Goal: Information Seeking & Learning: Learn about a topic

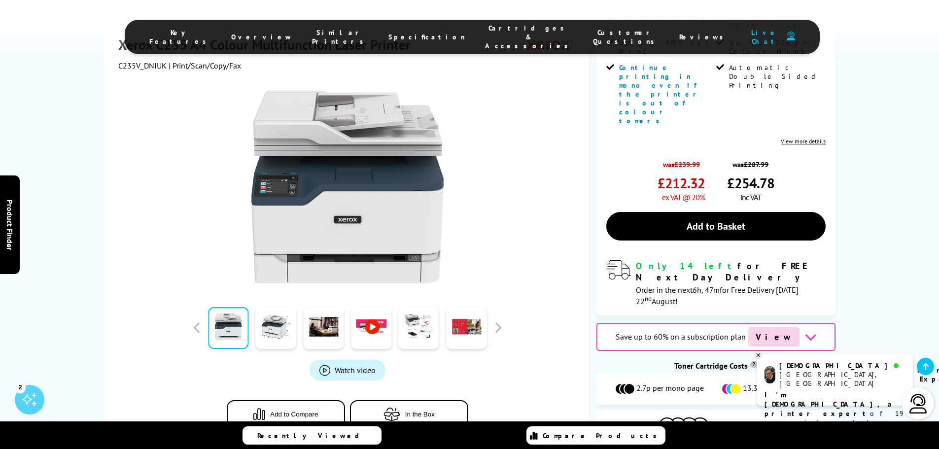
scroll to position [246, 0]
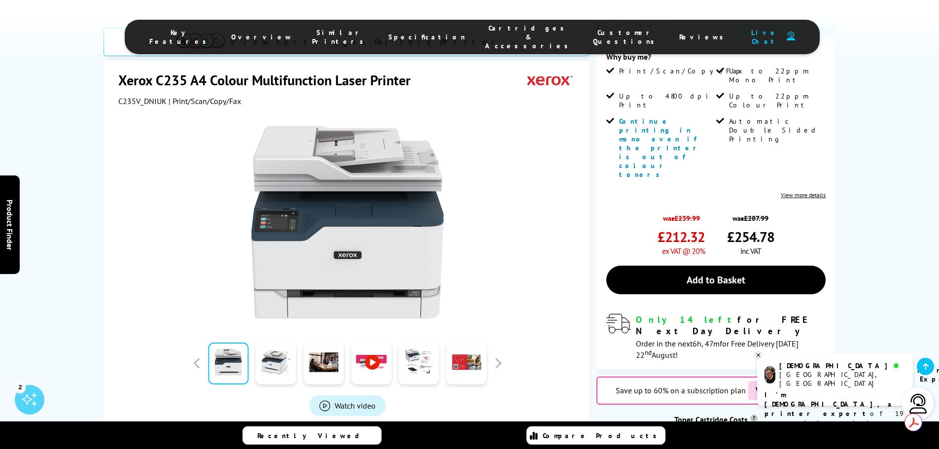
click at [827, 379] on div "[DEMOGRAPHIC_DATA] Manchester, [GEOGRAPHIC_DATA] Printer Expert I'm [DEMOGRAPHI…" at bounding box center [835, 380] width 156 height 52
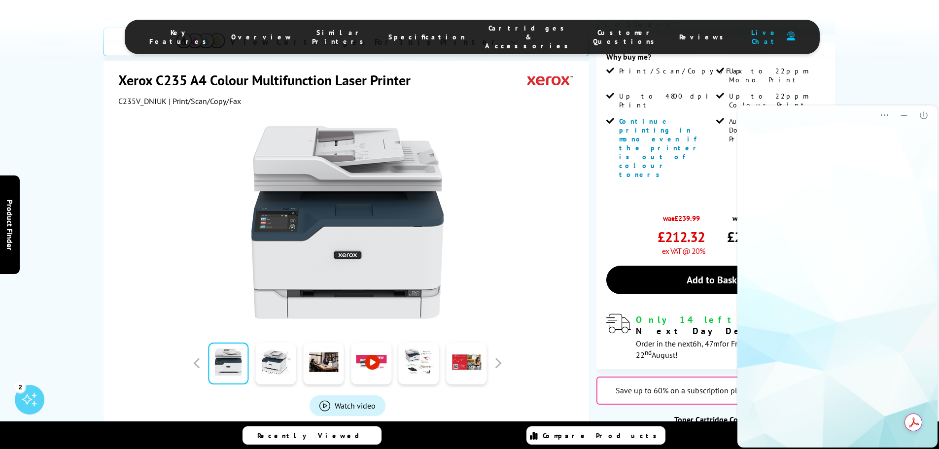
scroll to position [0, 0]
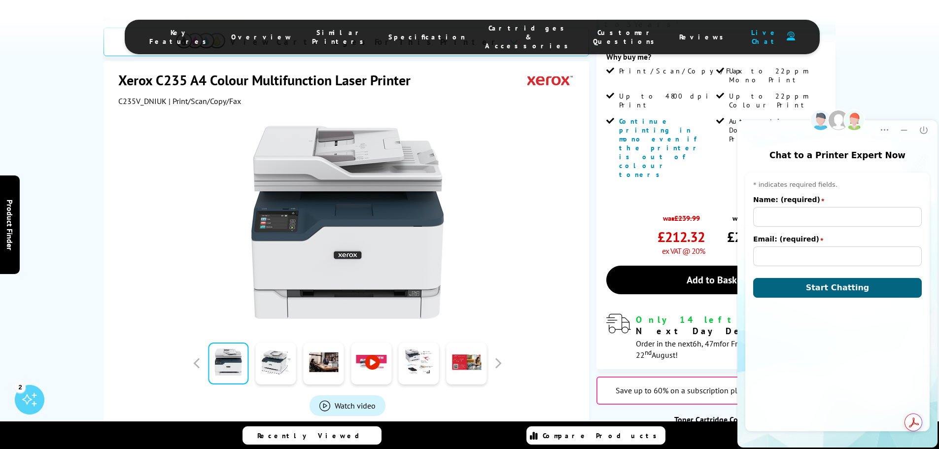
click at [463, 138] on div at bounding box center [347, 222] width 246 height 193
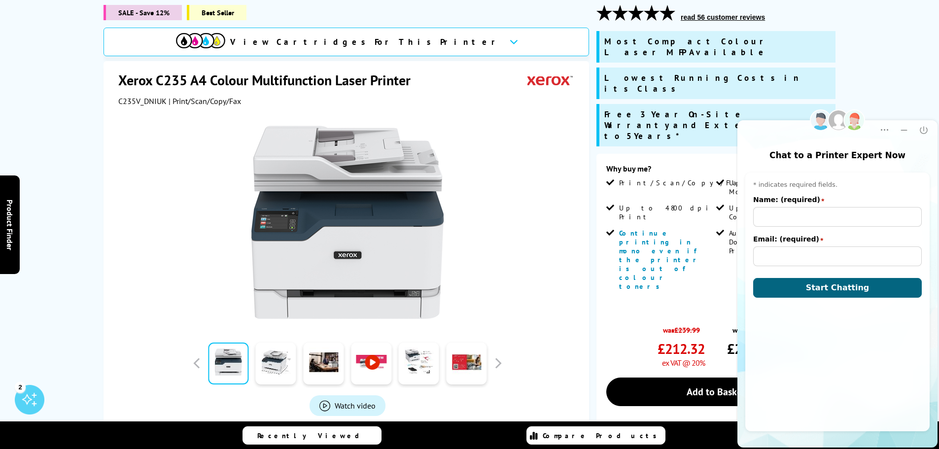
scroll to position [197, 0]
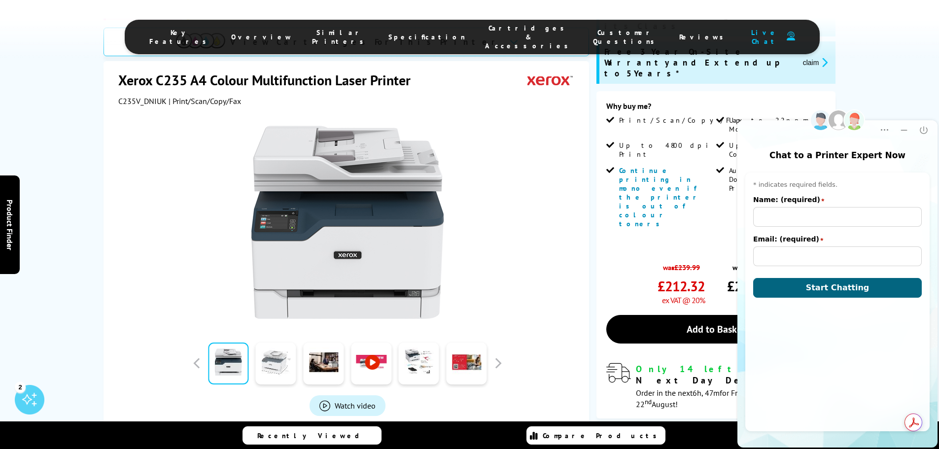
click at [266, 342] on link at bounding box center [276, 363] width 40 height 42
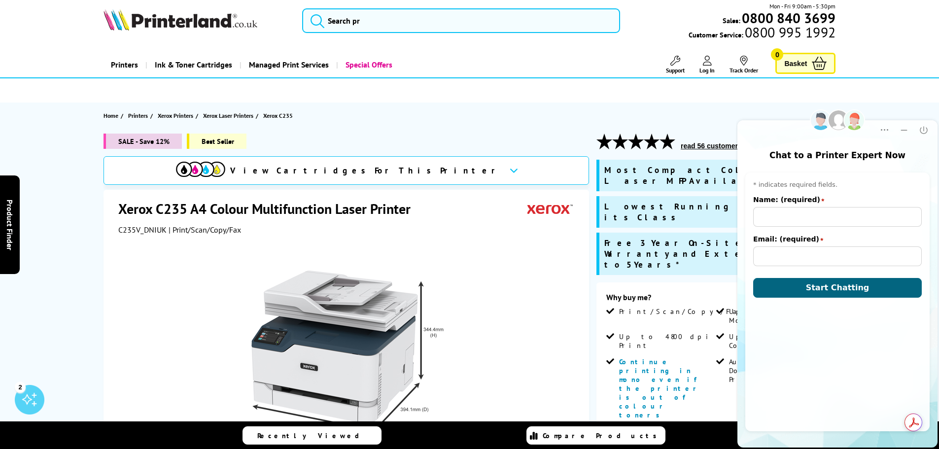
scroll to position [0, 0]
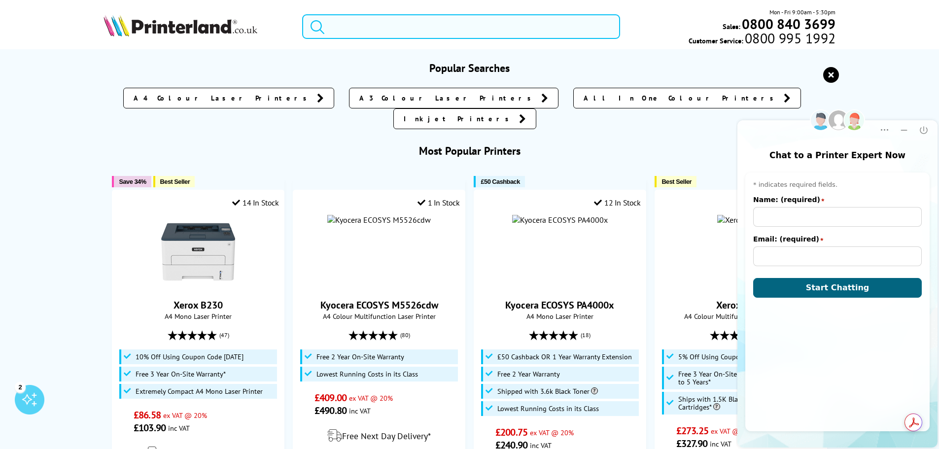
click at [357, 24] on input "search" at bounding box center [461, 26] width 318 height 25
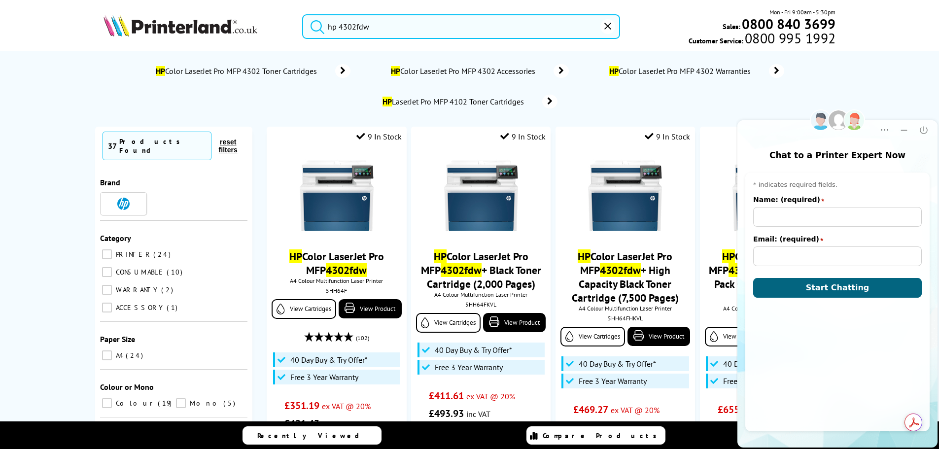
type input "hp 4302fdw"
click at [303, 14] on button "submit" at bounding box center [315, 25] width 25 height 22
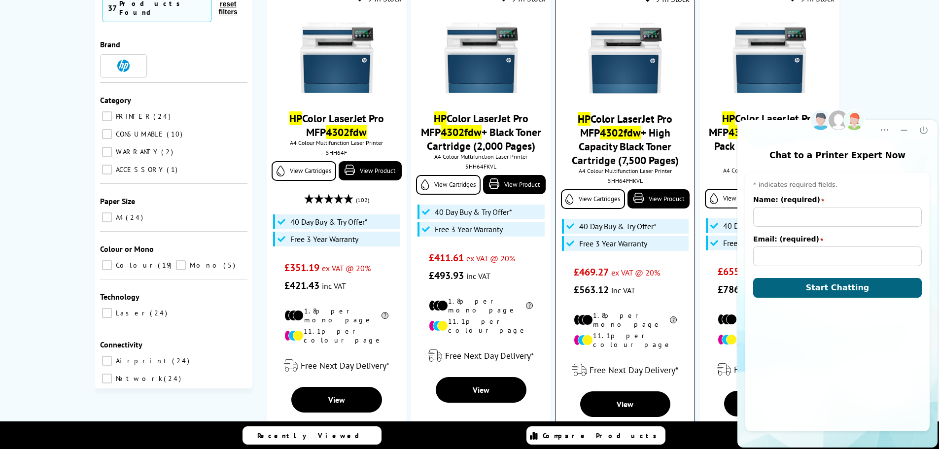
scroll to position [148, 0]
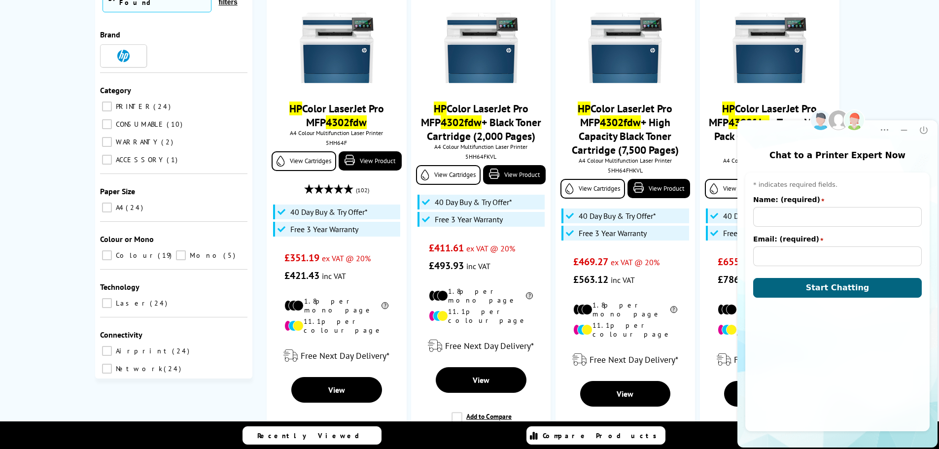
click at [909, 136] on button "Minimize" at bounding box center [904, 130] width 20 height 20
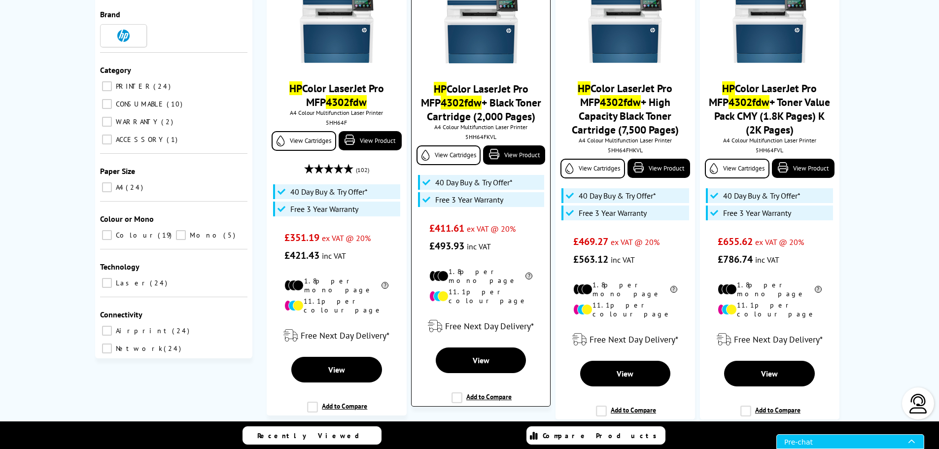
scroll to position [197, 0]
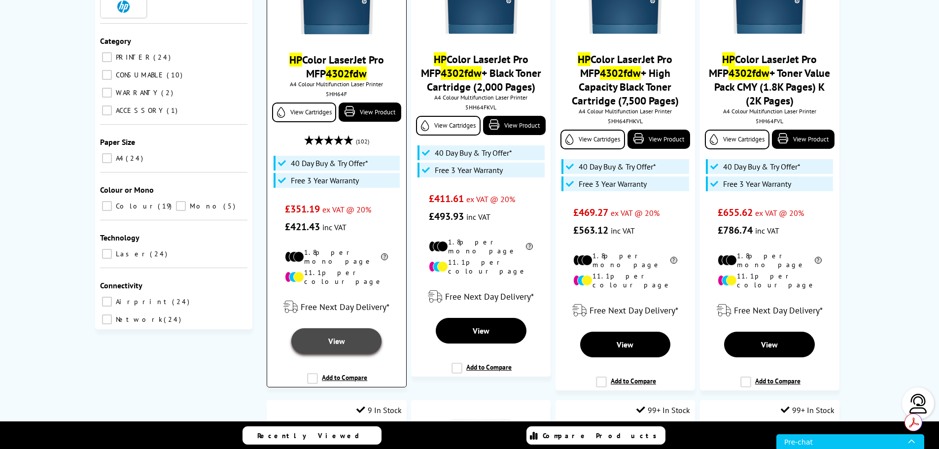
click at [350, 328] on link "View" at bounding box center [336, 341] width 90 height 26
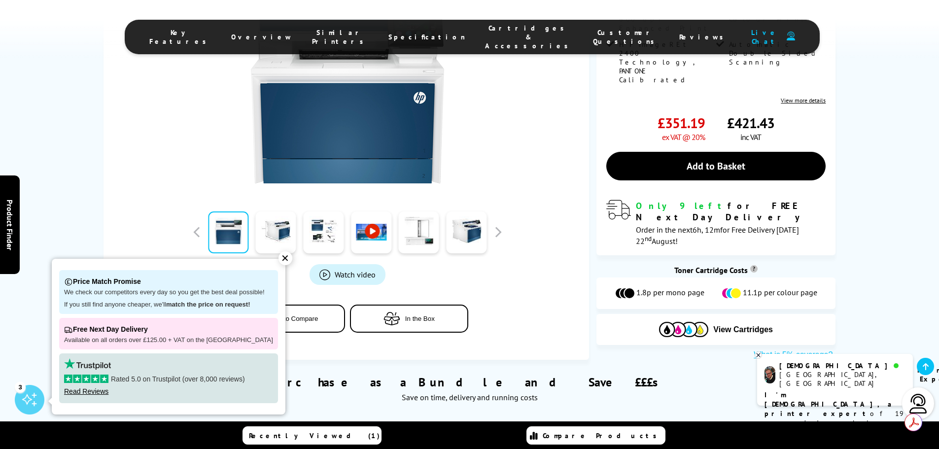
scroll to position [345, 0]
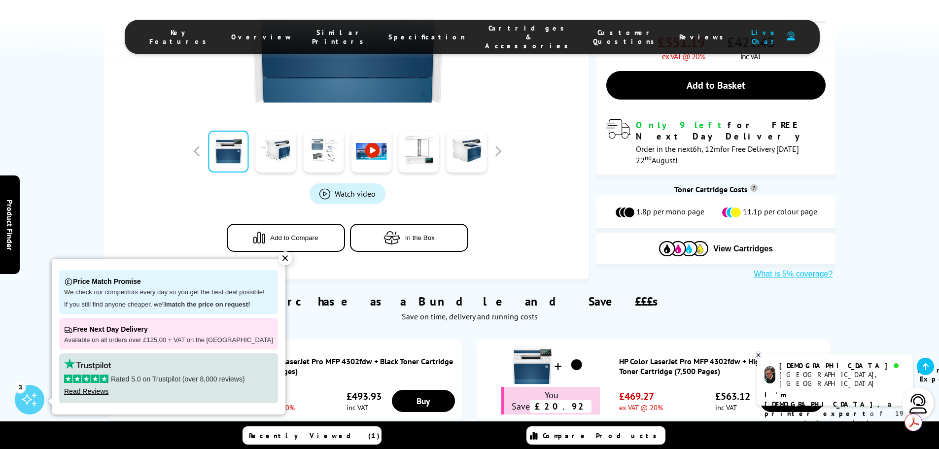
drag, startPoint x: 310, startPoint y: 152, endPoint x: 303, endPoint y: 153, distance: 7.0
click at [306, 153] on link at bounding box center [323, 152] width 40 height 42
click at [288, 152] on link at bounding box center [276, 152] width 40 height 42
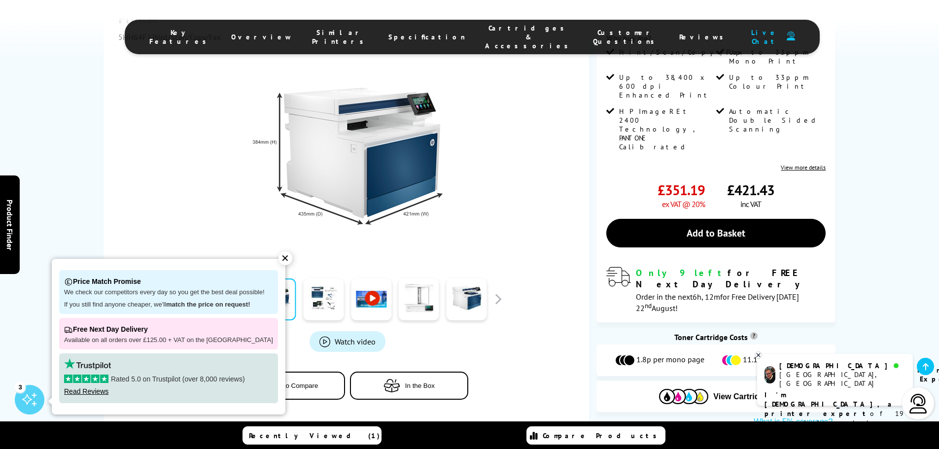
scroll to position [148, 0]
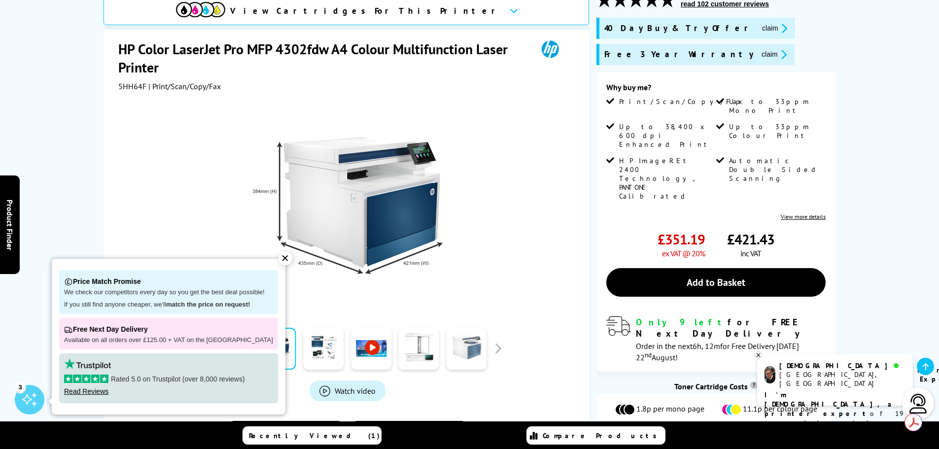
click at [468, 348] on link at bounding box center [466, 349] width 40 height 42
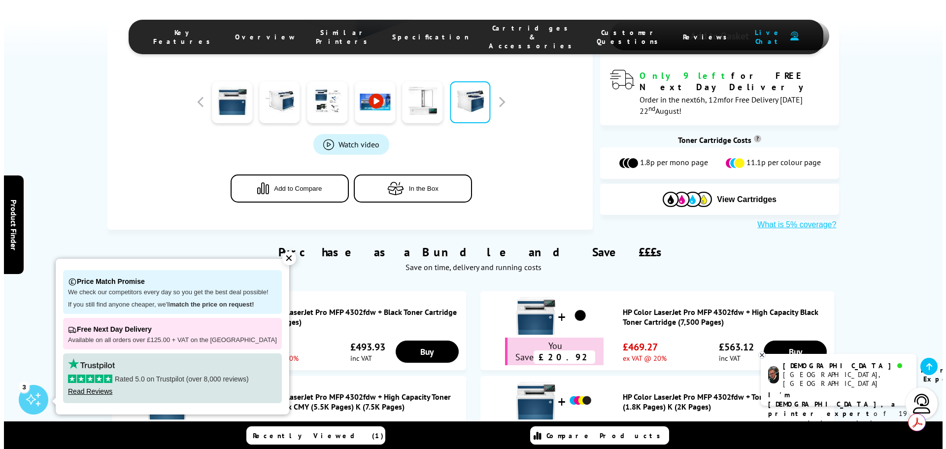
scroll to position [443, 0]
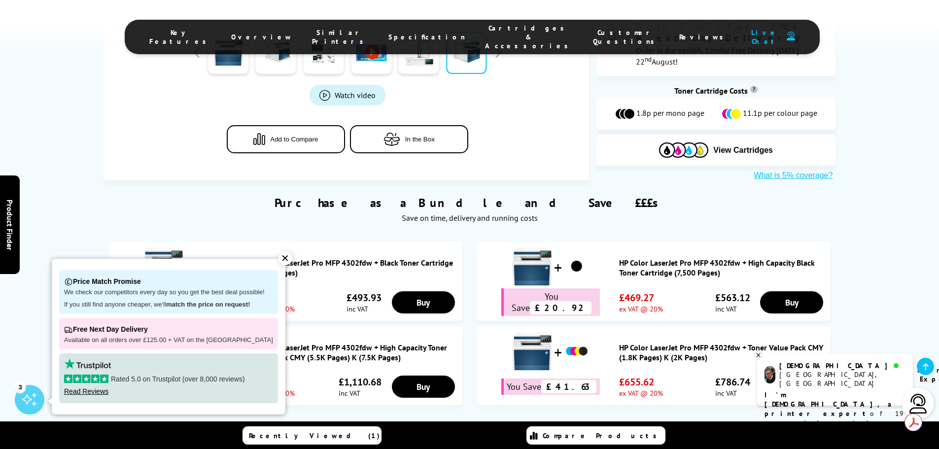
click at [350, 85] on link "Watch video" at bounding box center [347, 95] width 76 height 21
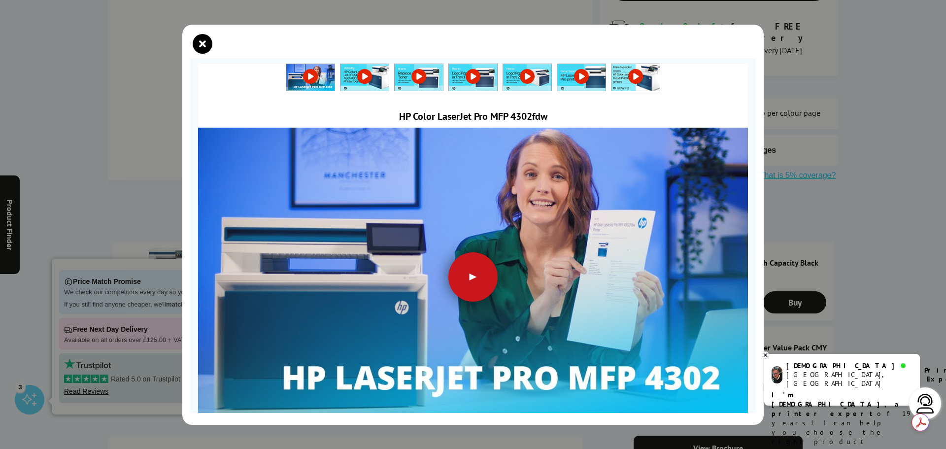
click at [461, 267] on div at bounding box center [472, 276] width 49 height 49
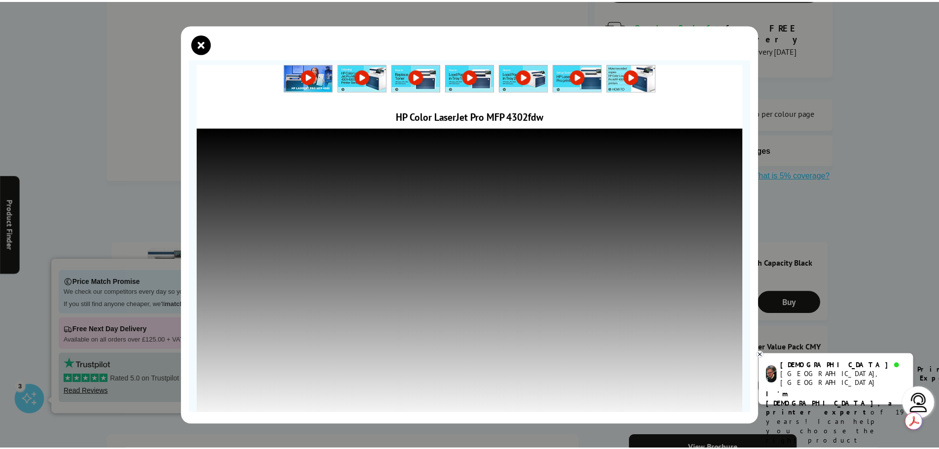
scroll to position [9, 0]
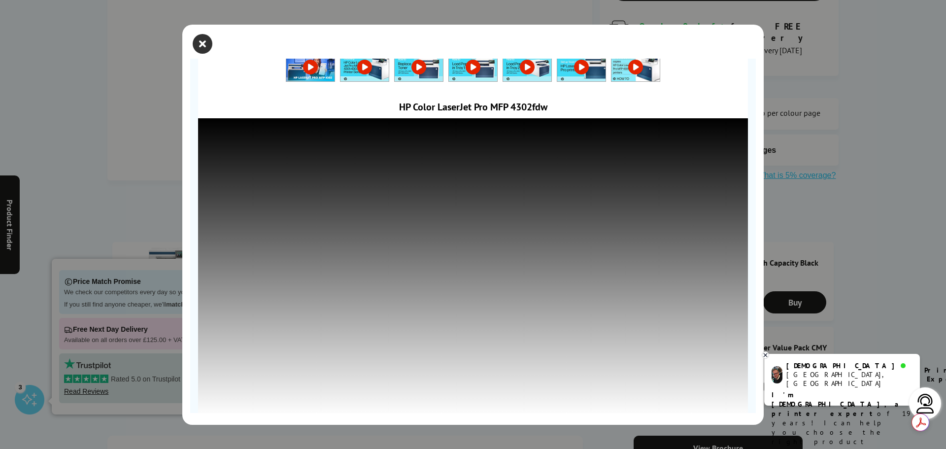
click at [199, 39] on icon "close modal" at bounding box center [203, 44] width 20 height 20
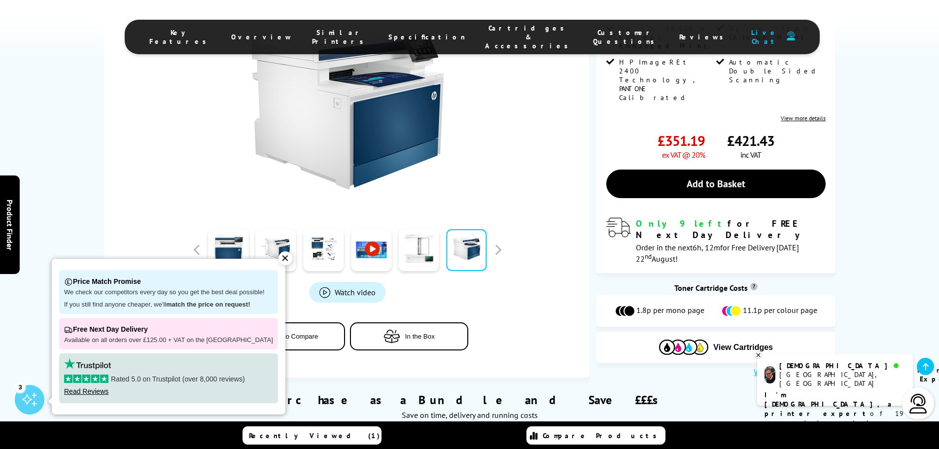
scroll to position [99, 0]
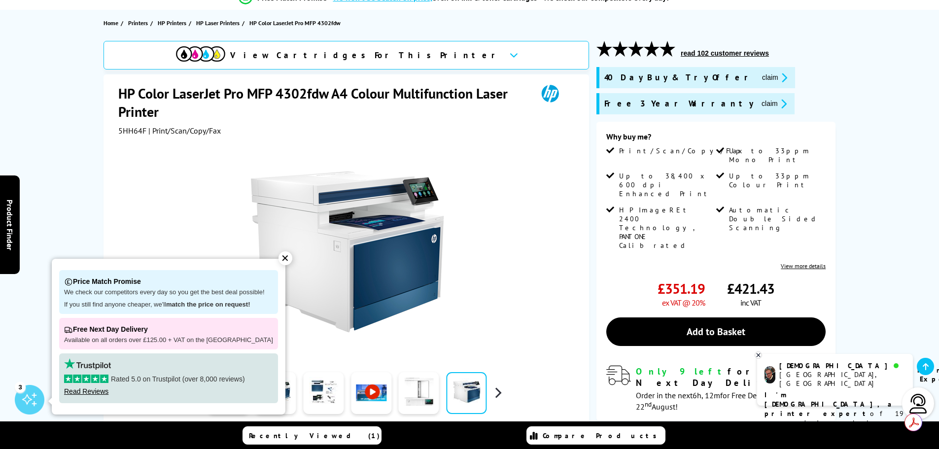
click at [499, 395] on button "button" at bounding box center [497, 392] width 15 height 15
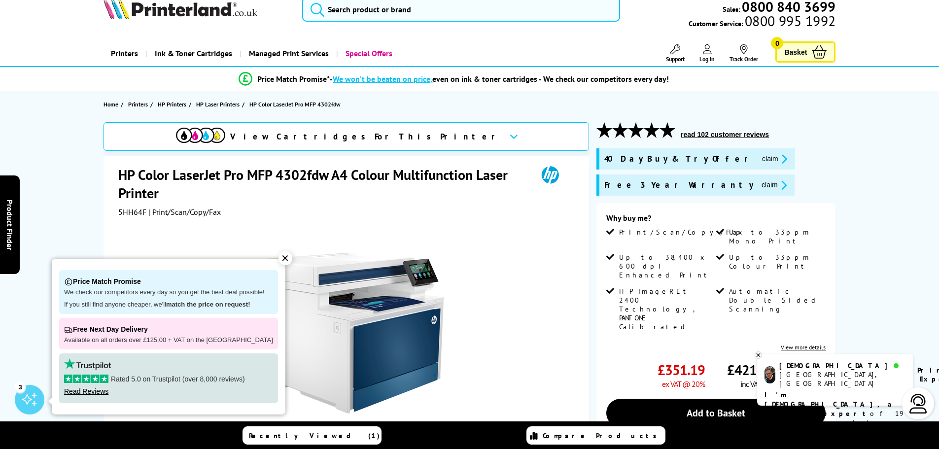
scroll to position [0, 0]
